Goal: Task Accomplishment & Management: Complete application form

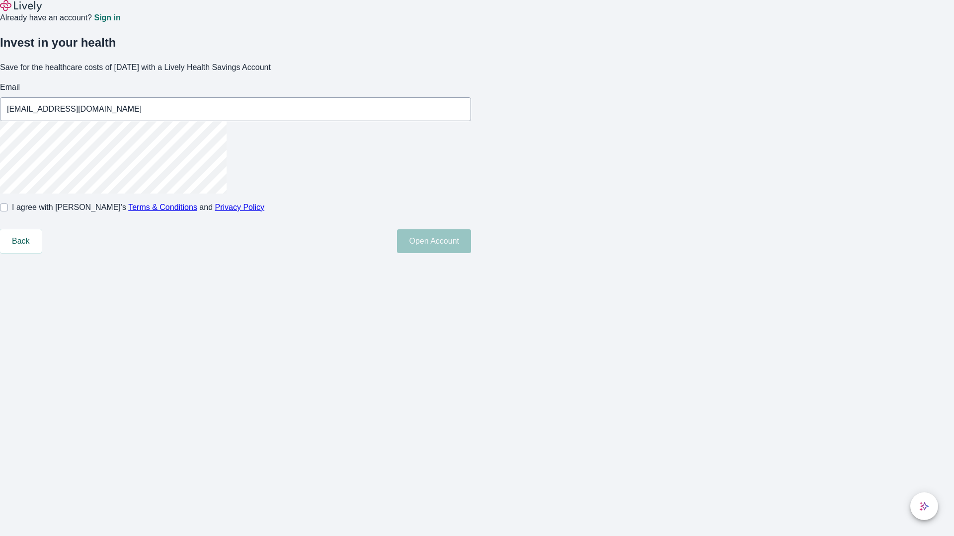
click at [8, 212] on input "I agree with Lively’s Terms & Conditions and Privacy Policy" at bounding box center [4, 208] width 8 height 8
checkbox input "true"
click at [471, 253] on button "Open Account" at bounding box center [434, 241] width 74 height 24
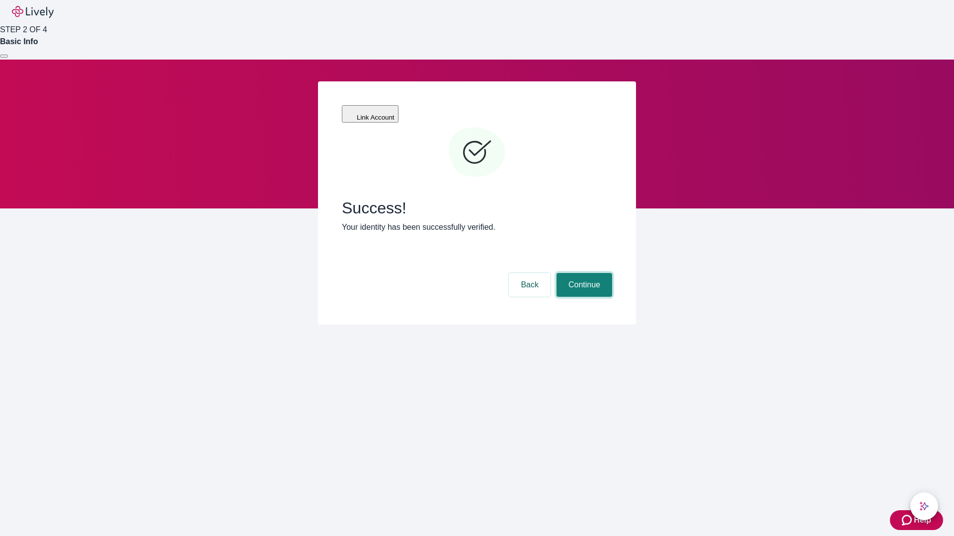
click at [583, 273] on button "Continue" at bounding box center [584, 285] width 56 height 24
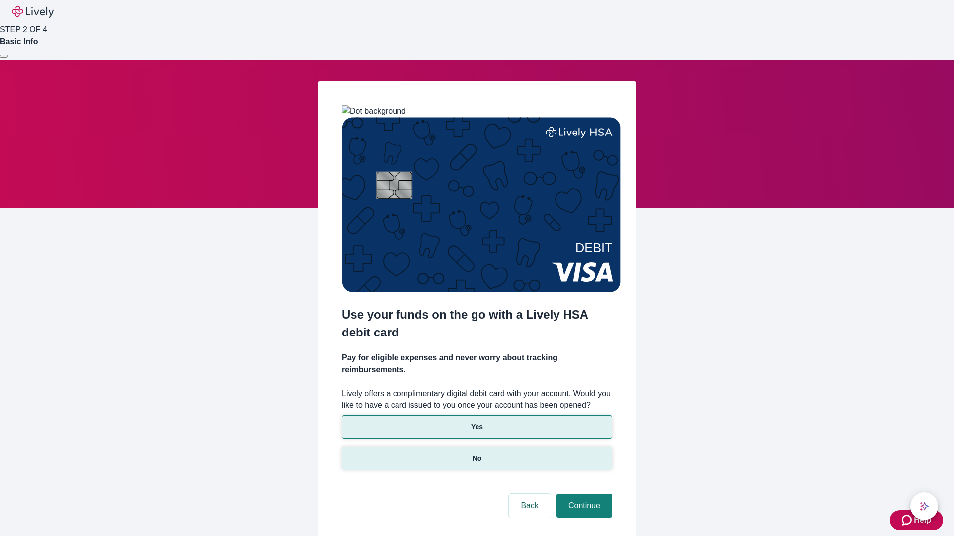
click at [476, 454] on p "No" at bounding box center [476, 459] width 9 height 10
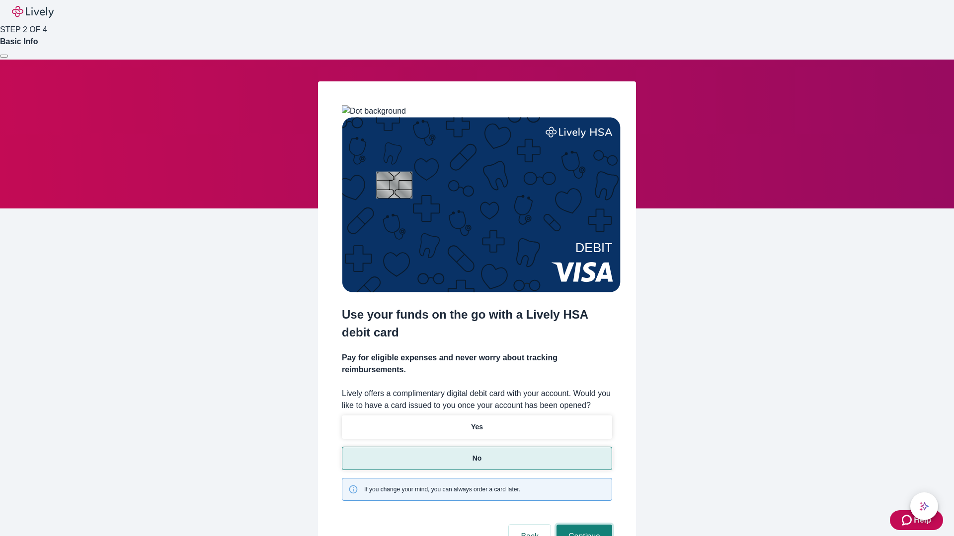
click at [583, 525] on button "Continue" at bounding box center [584, 537] width 56 height 24
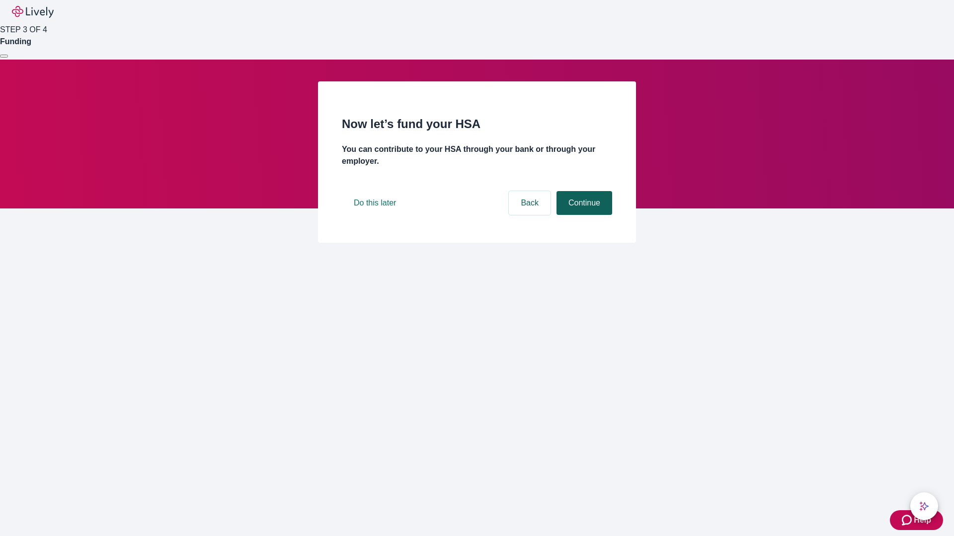
click at [583, 215] on button "Continue" at bounding box center [584, 203] width 56 height 24
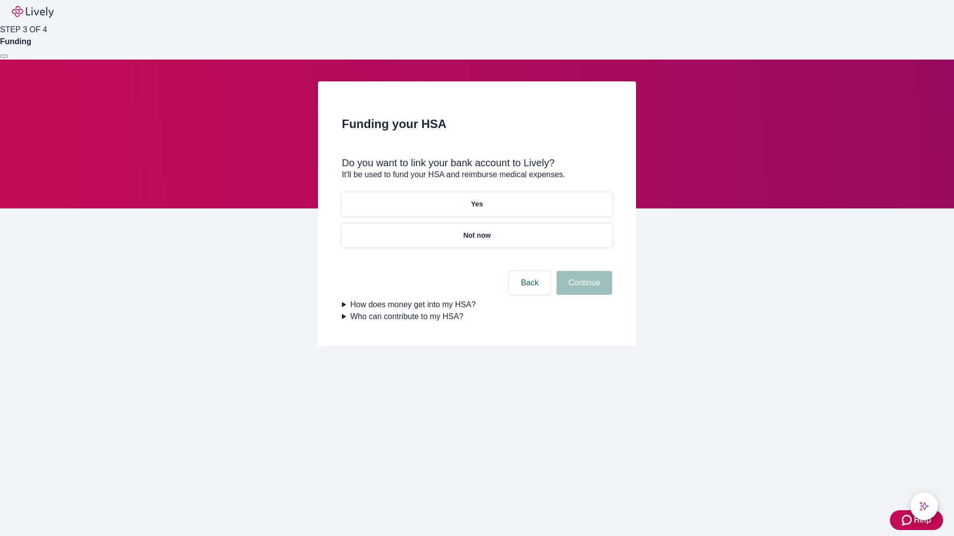
click at [476, 199] on p "Yes" at bounding box center [477, 204] width 12 height 10
click at [583, 271] on button "Continue" at bounding box center [584, 283] width 56 height 24
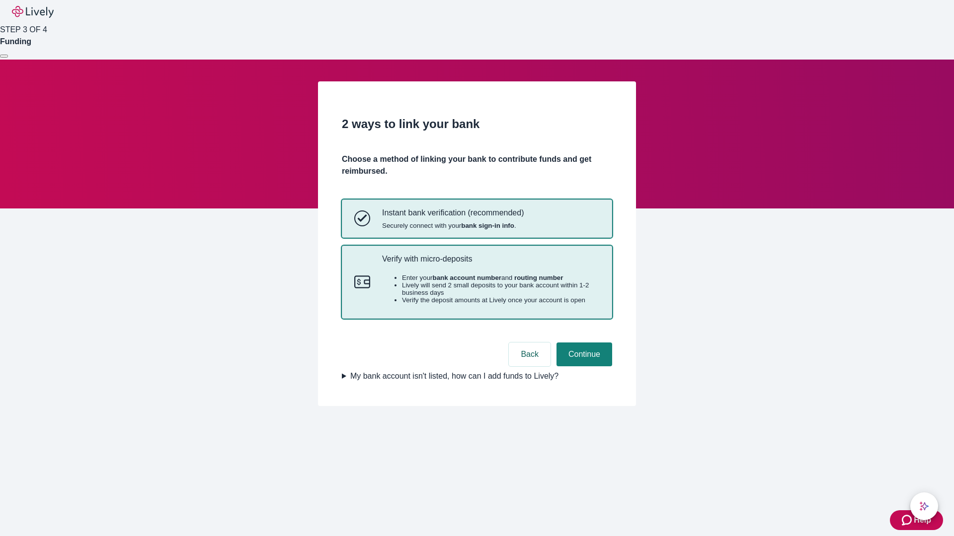
click at [490, 264] on p "Verify with micro-deposits" at bounding box center [491, 258] width 218 height 9
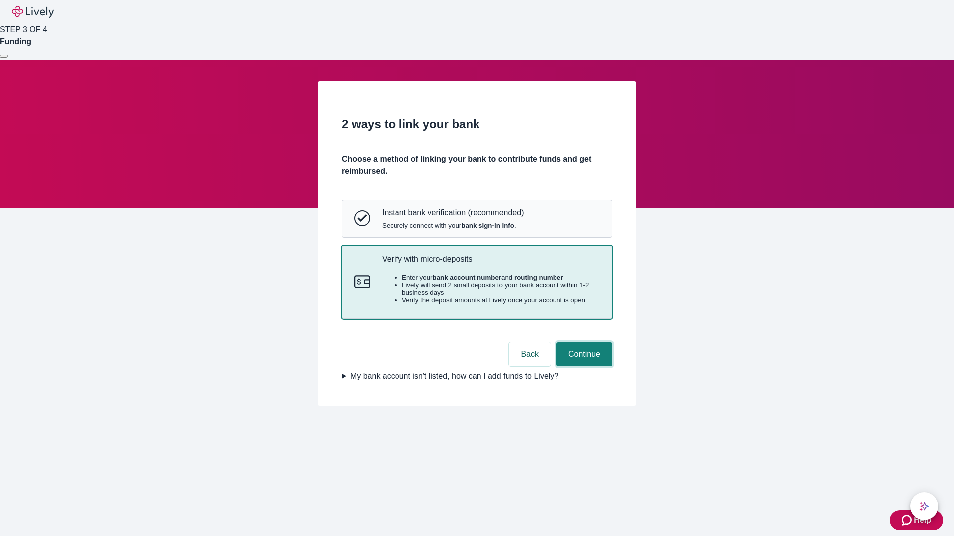
click at [583, 367] on button "Continue" at bounding box center [584, 355] width 56 height 24
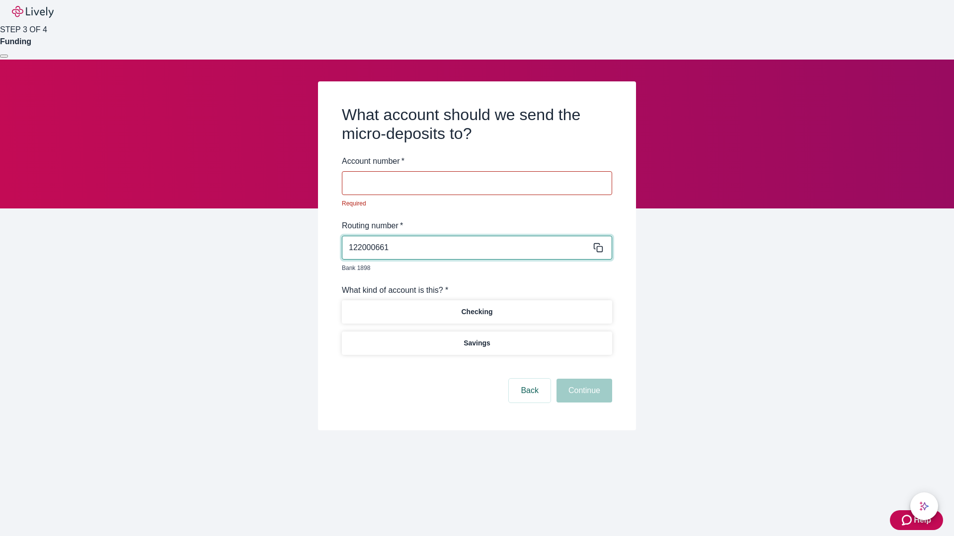
type input "122000661"
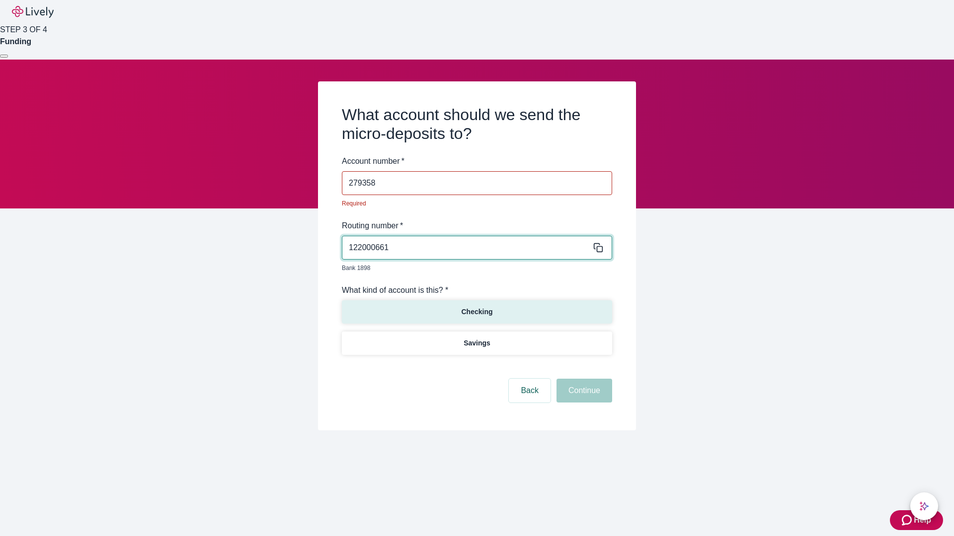
type input "279358"
click at [476, 307] on p "Checking" at bounding box center [476, 312] width 31 height 10
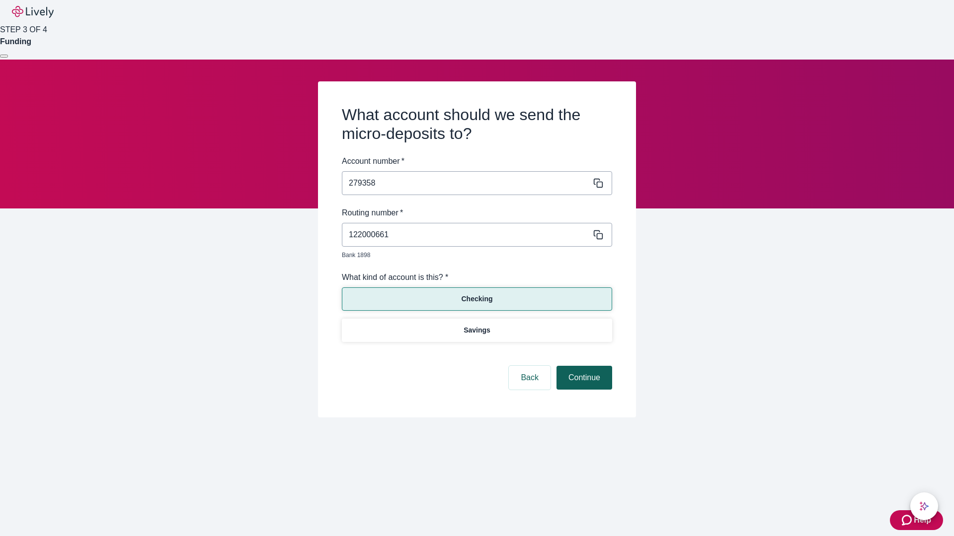
click at [583, 367] on button "Continue" at bounding box center [584, 378] width 56 height 24
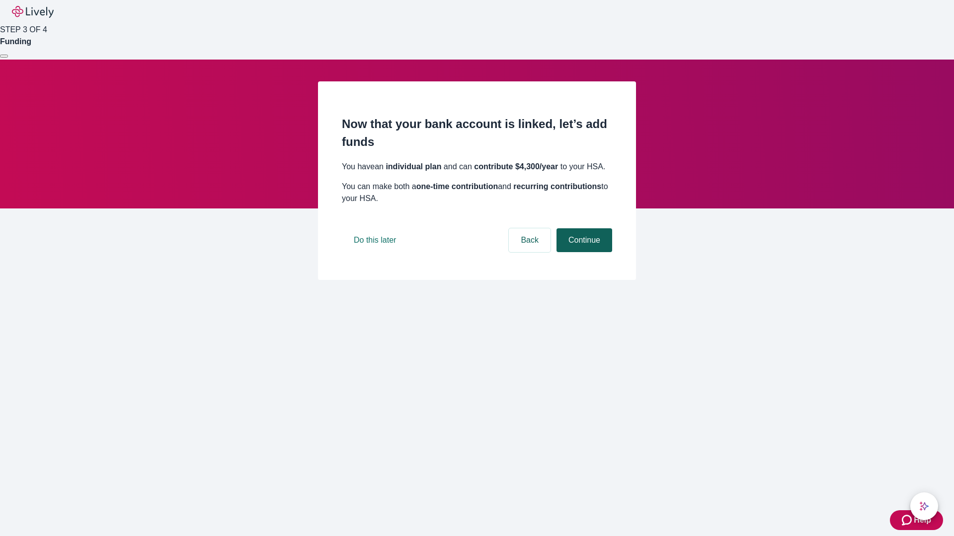
click at [583, 252] on button "Continue" at bounding box center [584, 240] width 56 height 24
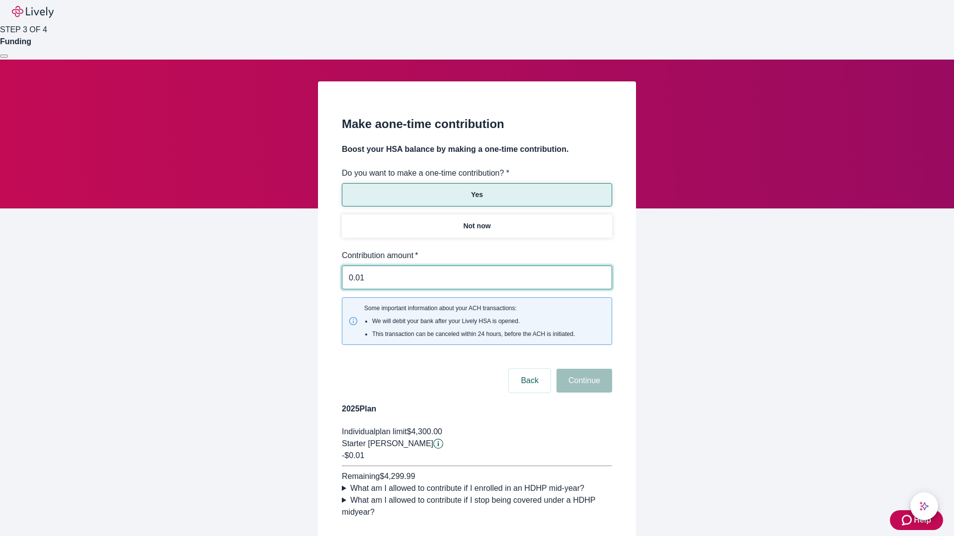
type input "0.01"
click at [583, 369] on button "Continue" at bounding box center [584, 381] width 56 height 24
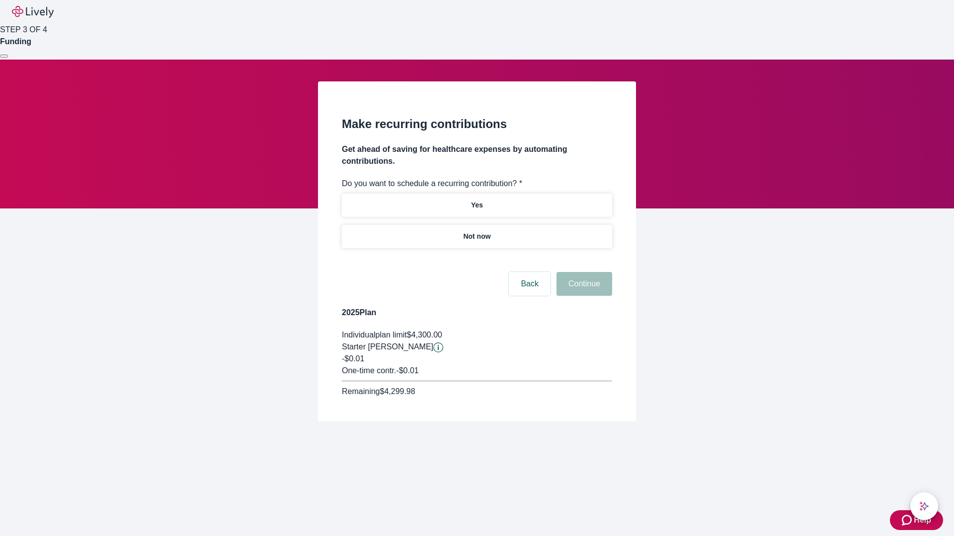
click at [476, 231] on p "Not now" at bounding box center [476, 236] width 27 height 10
click at [583, 272] on button "Continue" at bounding box center [584, 284] width 56 height 24
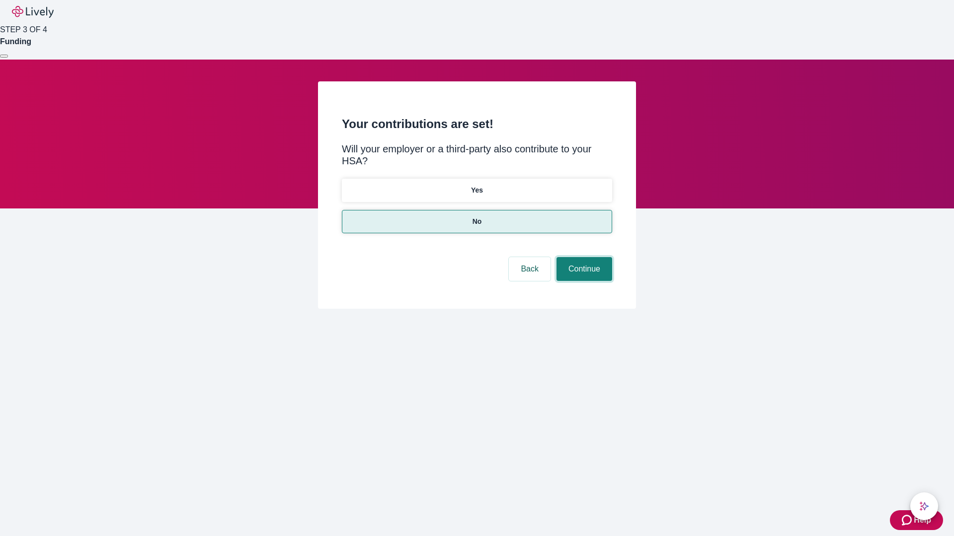
click at [583, 257] on button "Continue" at bounding box center [584, 269] width 56 height 24
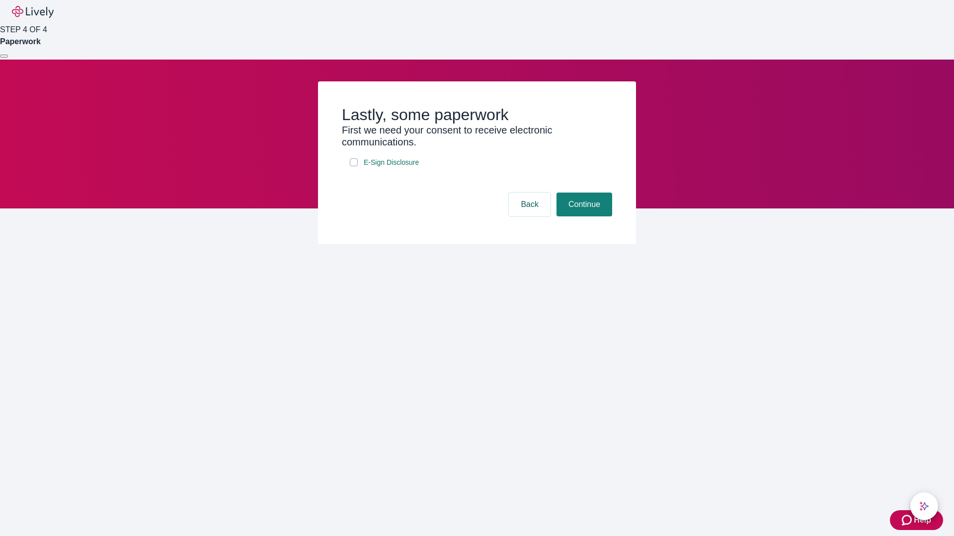
click at [354, 166] on input "E-Sign Disclosure" at bounding box center [354, 162] width 8 height 8
checkbox input "true"
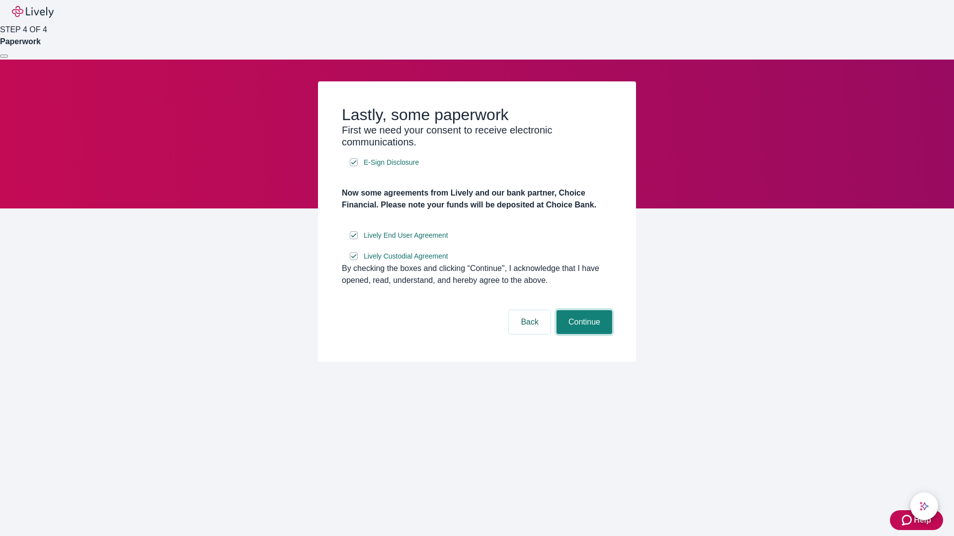
click at [583, 334] on button "Continue" at bounding box center [584, 322] width 56 height 24
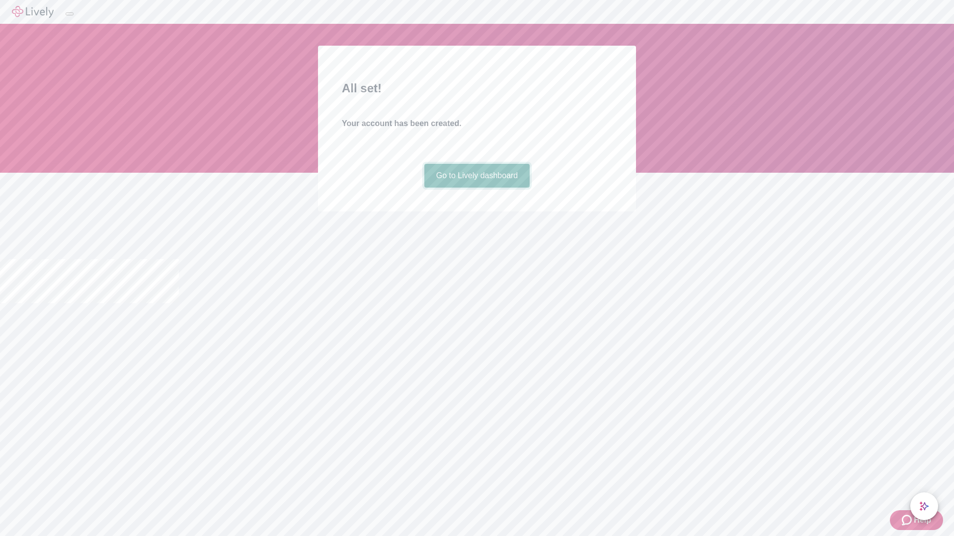
click at [476, 188] on link "Go to Lively dashboard" at bounding box center [477, 176] width 106 height 24
